Goal: Task Accomplishment & Management: Manage account settings

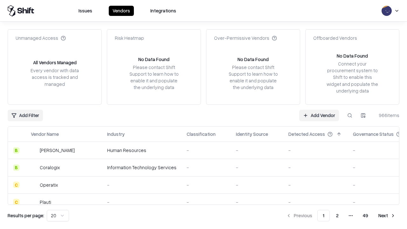
click at [319, 115] on link "Add Vendor" at bounding box center [319, 115] width 40 height 11
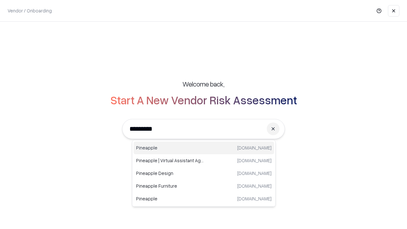
click at [204, 148] on div "Pineapple [DOMAIN_NAME]" at bounding box center [203, 147] width 140 height 13
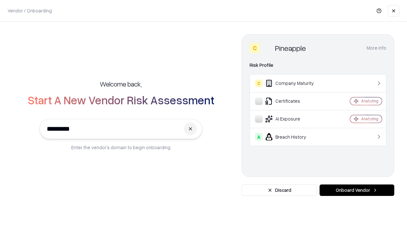
type input "*********"
click at [357, 190] on button "Onboard Vendor" at bounding box center [356, 189] width 75 height 11
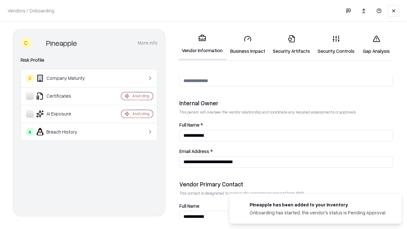
scroll to position [329, 0]
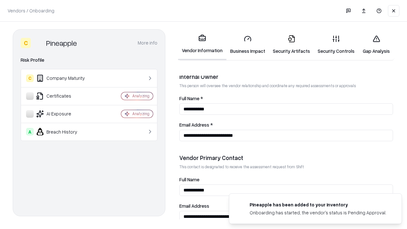
click at [248, 44] on link "Business Impact" at bounding box center [247, 45] width 43 height 30
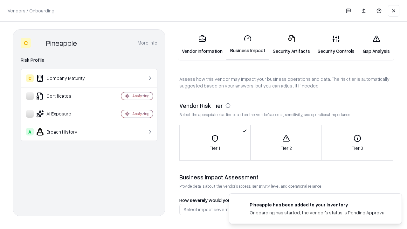
click at [291, 44] on link "Security Artifacts" at bounding box center [291, 45] width 45 height 30
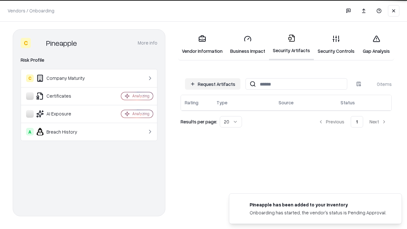
click at [213, 84] on button "Request Artifacts" at bounding box center [212, 83] width 55 height 11
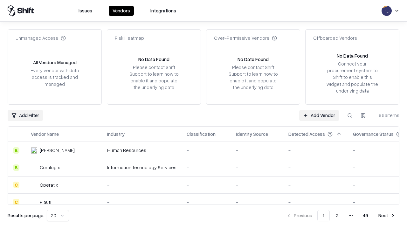
click at [319, 115] on link "Add Vendor" at bounding box center [319, 115] width 40 height 11
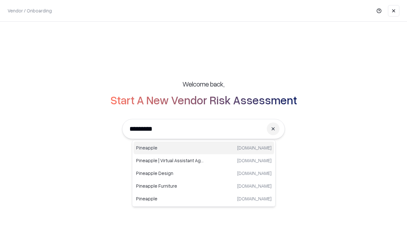
click at [204, 148] on div "Pineapple [DOMAIN_NAME]" at bounding box center [203, 147] width 140 height 13
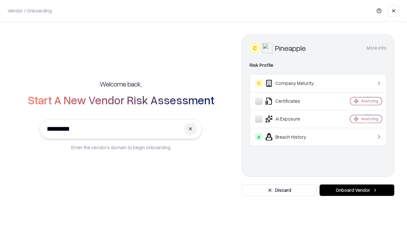
type input "*********"
click at [357, 190] on button "Onboard Vendor" at bounding box center [356, 189] width 75 height 11
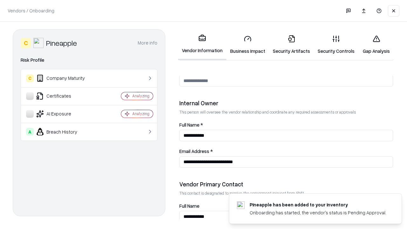
scroll to position [329, 0]
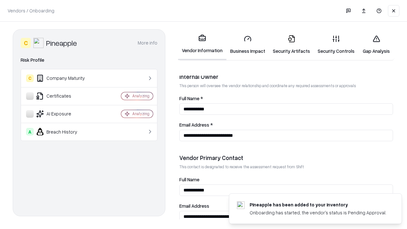
click at [376, 44] on link "Gap Analysis" at bounding box center [376, 45] width 36 height 30
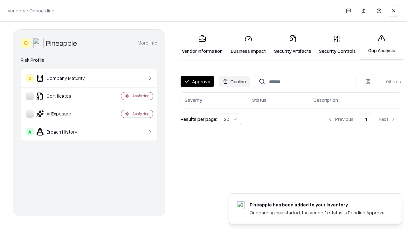
click at [197, 81] on button "Approve" at bounding box center [197, 81] width 33 height 11
